Goal: Navigation & Orientation: Find specific page/section

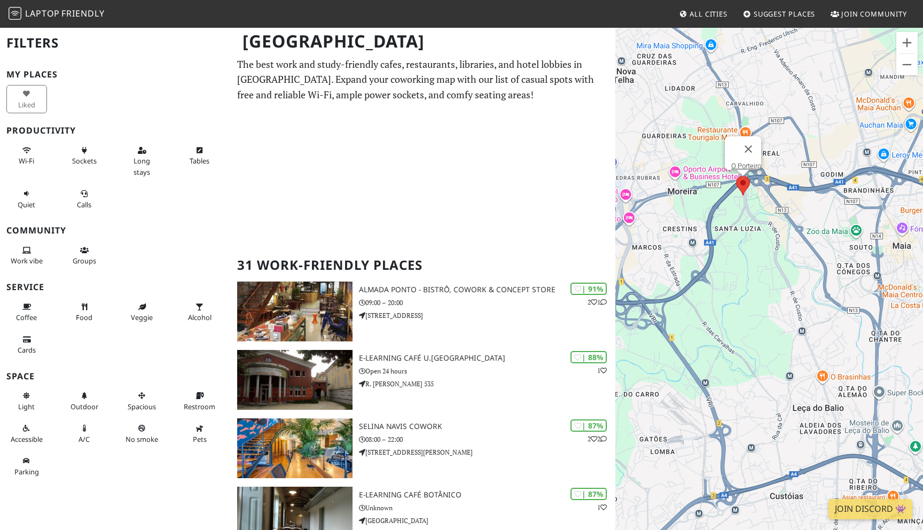
click at [736, 176] on area at bounding box center [736, 176] width 0 height 0
click at [746, 162] on link "O Porteiro" at bounding box center [746, 166] width 30 height 8
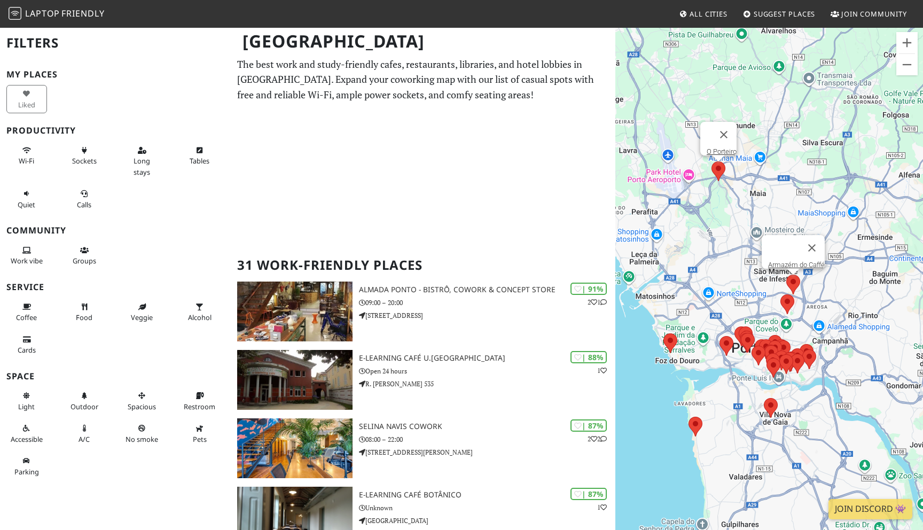
click at [786, 275] on area at bounding box center [786, 275] width 0 height 0
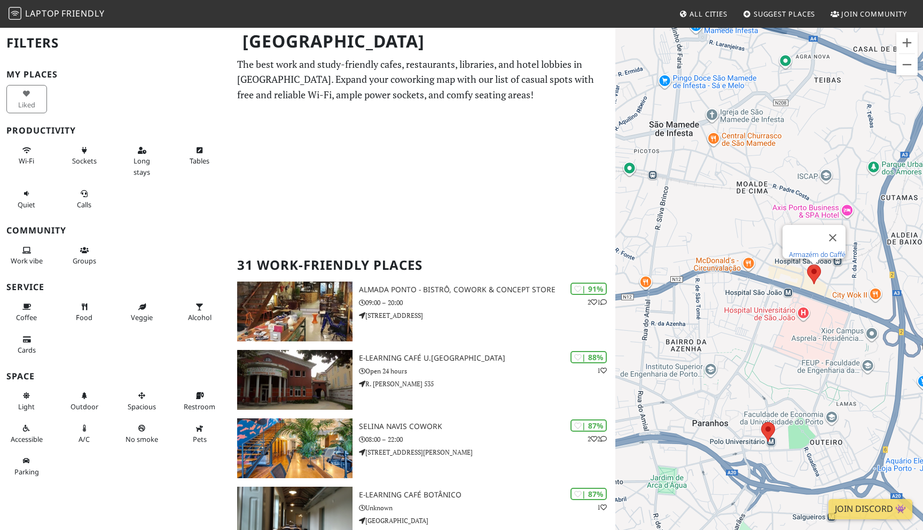
click at [815, 251] on link "Armazém do Caffé" at bounding box center [817, 255] width 57 height 8
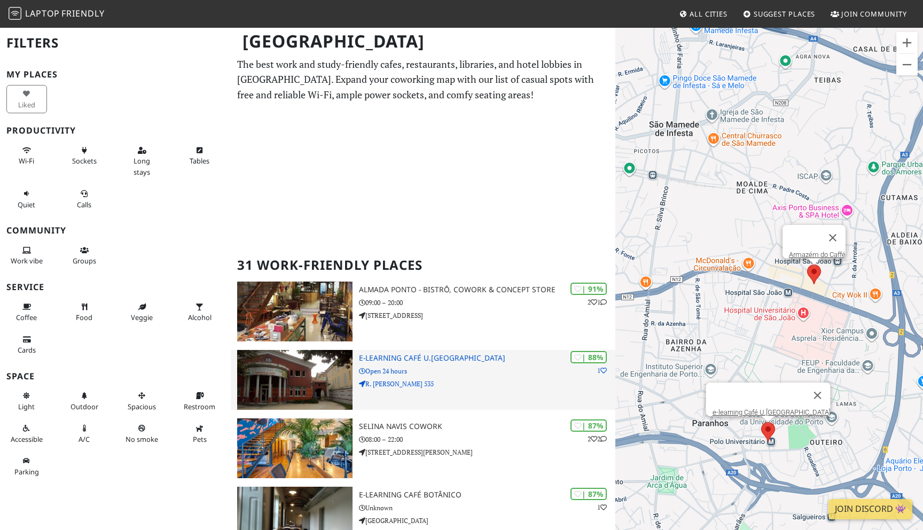
click at [412, 356] on h3 "e-learning Café U.[GEOGRAPHIC_DATA]" at bounding box center [487, 358] width 256 height 9
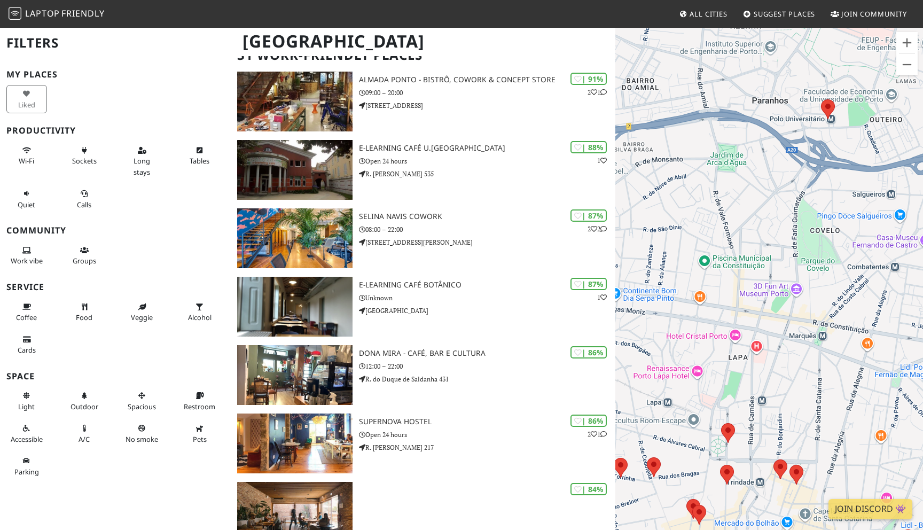
scroll to position [307, 0]
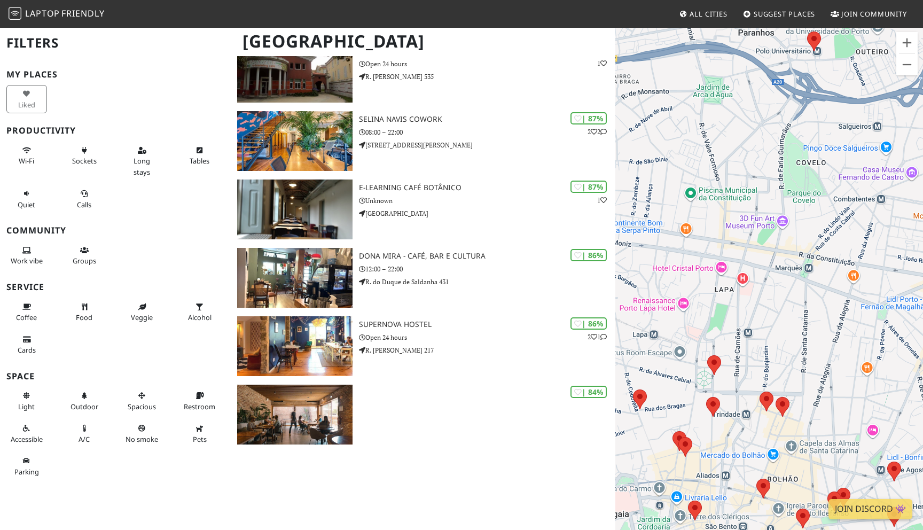
drag, startPoint x: 726, startPoint y: 272, endPoint x: 785, endPoint y: 275, distance: 59.3
click at [785, 275] on div "To navigate, press the arrow keys. Armazém do Caffé" at bounding box center [770, 292] width 308 height 530
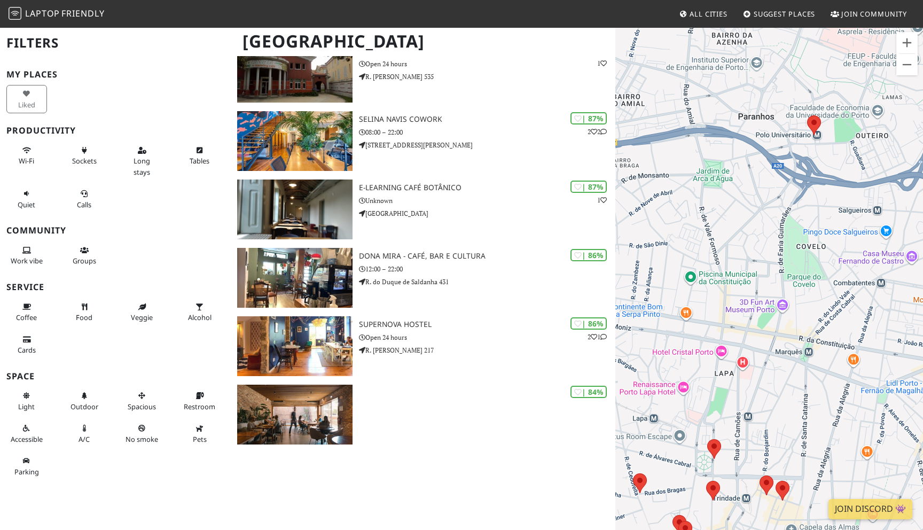
drag, startPoint x: 775, startPoint y: 129, endPoint x: 755, endPoint y: 259, distance: 131.9
click at [755, 259] on div "To navigate, press the arrow keys. Armazém do Caffé" at bounding box center [770, 292] width 308 height 530
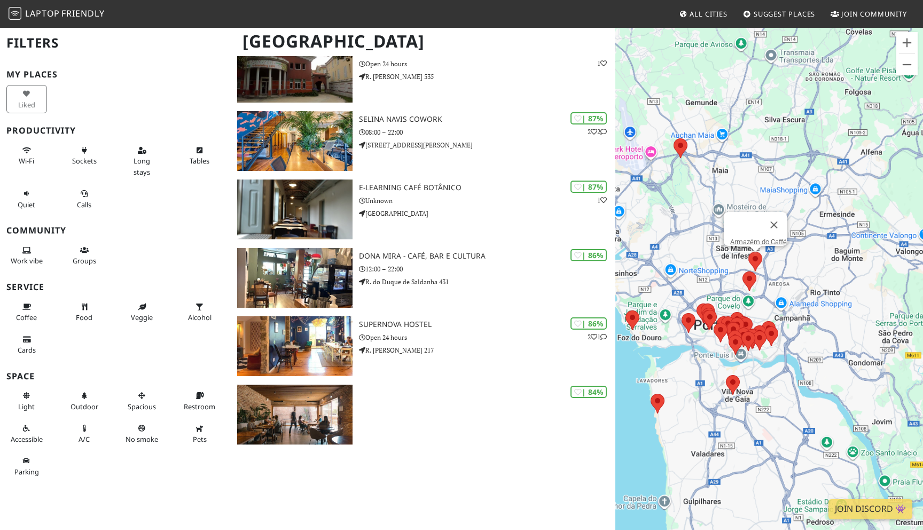
drag, startPoint x: 827, startPoint y: 212, endPoint x: 802, endPoint y: 293, distance: 84.9
click at [804, 293] on div "To navigate, press the arrow keys. Armazém do Caffé" at bounding box center [770, 292] width 308 height 530
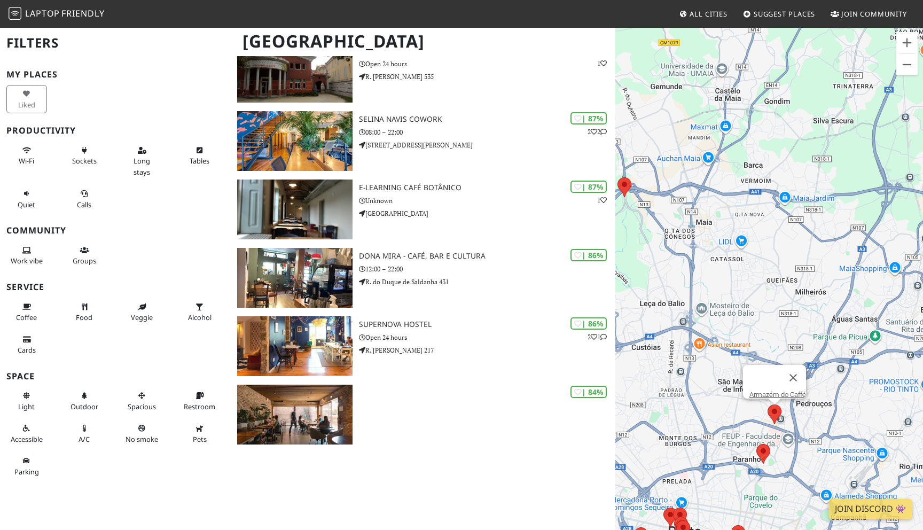
drag, startPoint x: 674, startPoint y: 216, endPoint x: 690, endPoint y: 225, distance: 18.7
click at [691, 226] on div "To navigate, press the arrow keys. Armazém do Caffé" at bounding box center [770, 292] width 308 height 530
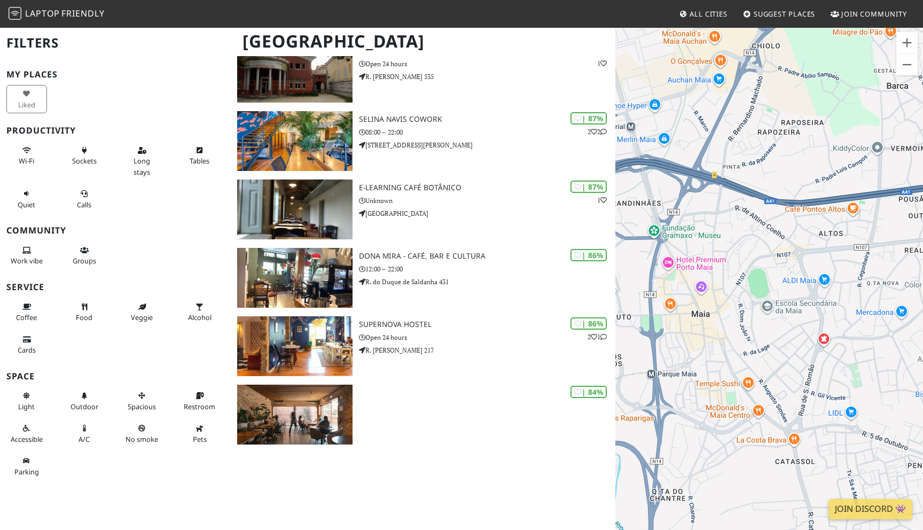
drag, startPoint x: 835, startPoint y: 277, endPoint x: 720, endPoint y: 354, distance: 137.8
click at [720, 354] on div "To navigate, press the arrow keys. Armazém do Caffé" at bounding box center [770, 292] width 308 height 530
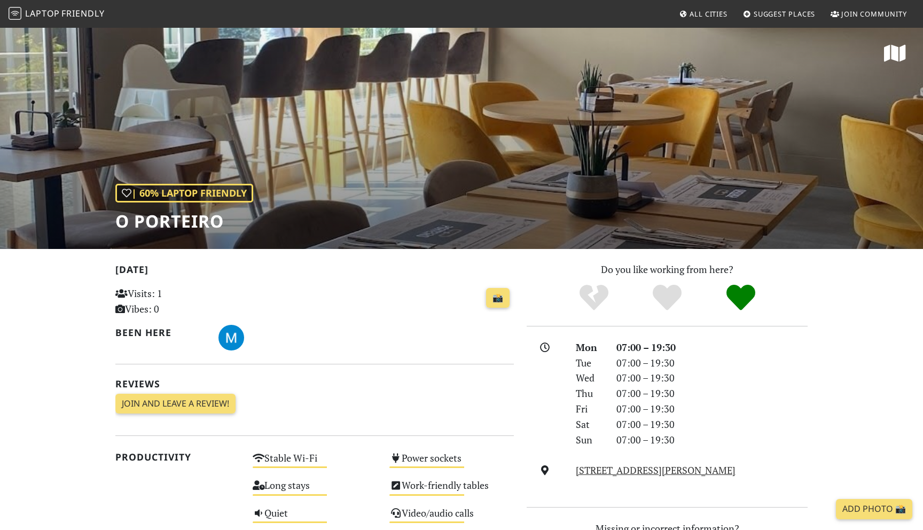
click at [725, 136] on div "| 60% Laptop Friendly O Porteiro" at bounding box center [461, 138] width 923 height 222
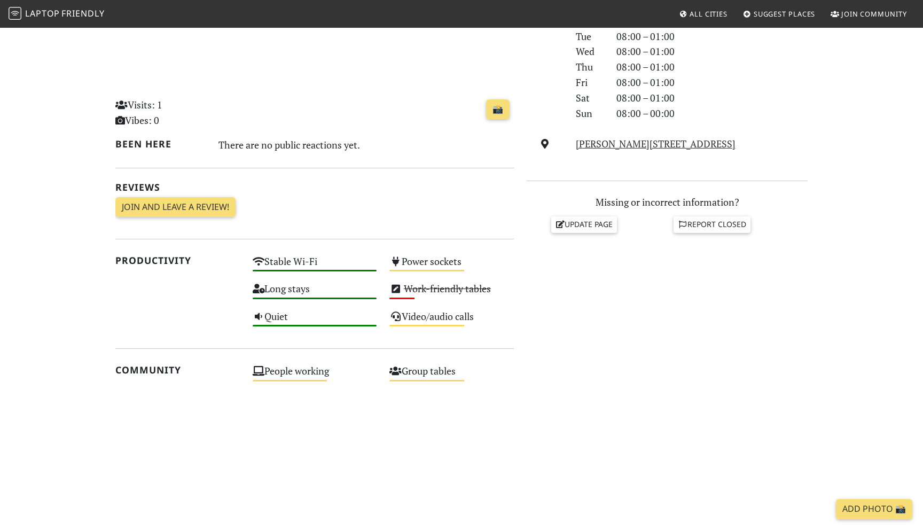
scroll to position [517, 0]
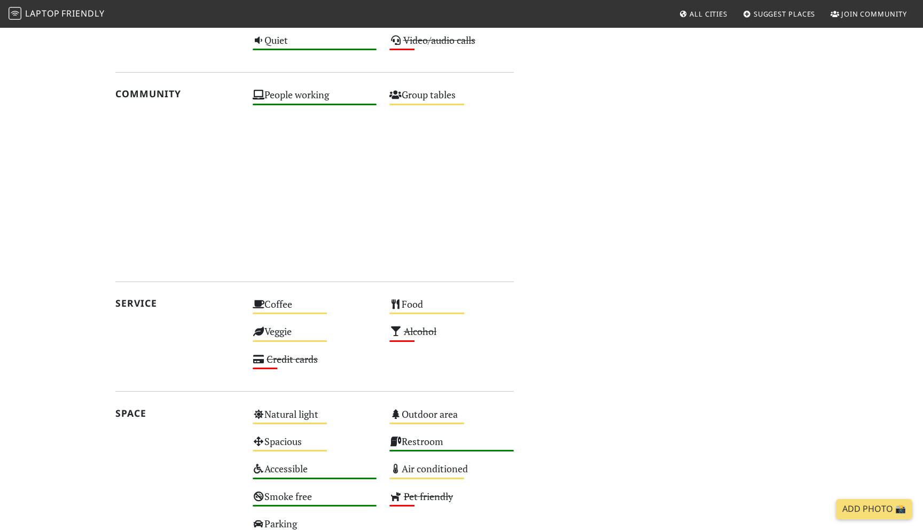
scroll to position [612, 0]
